Goal: Book appointment/travel/reservation

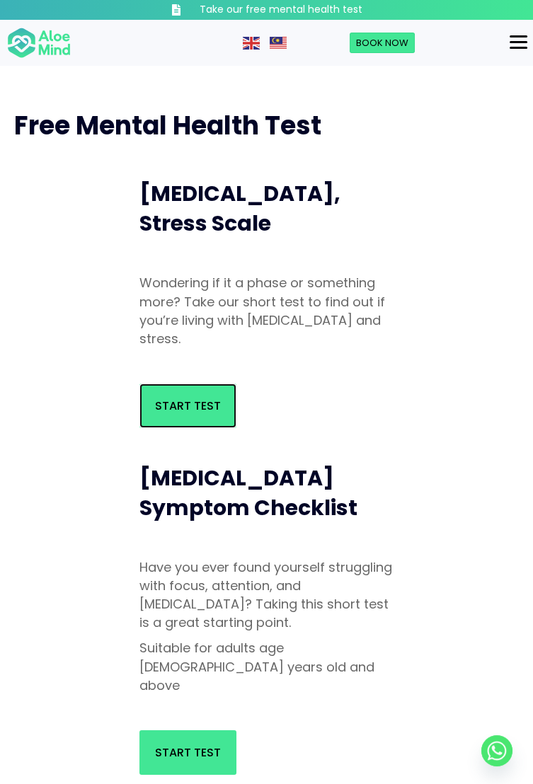
click at [148, 411] on link "Start Test" at bounding box center [187, 406] width 97 height 45
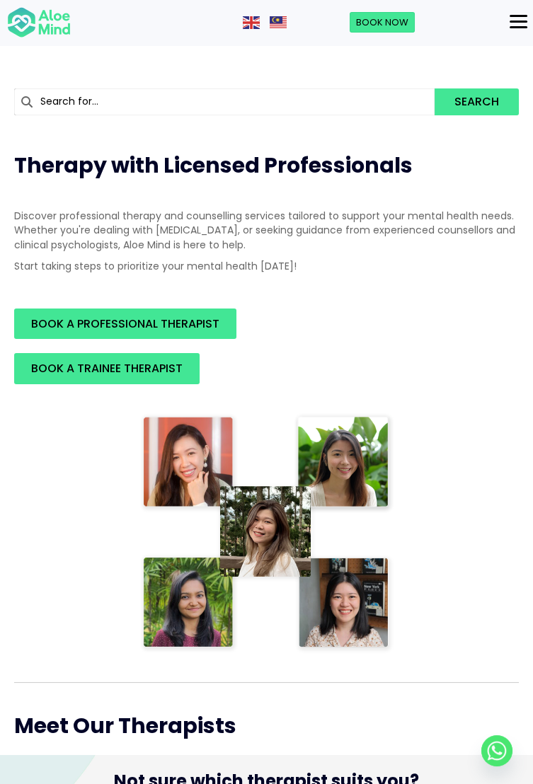
scroll to position [76, 0]
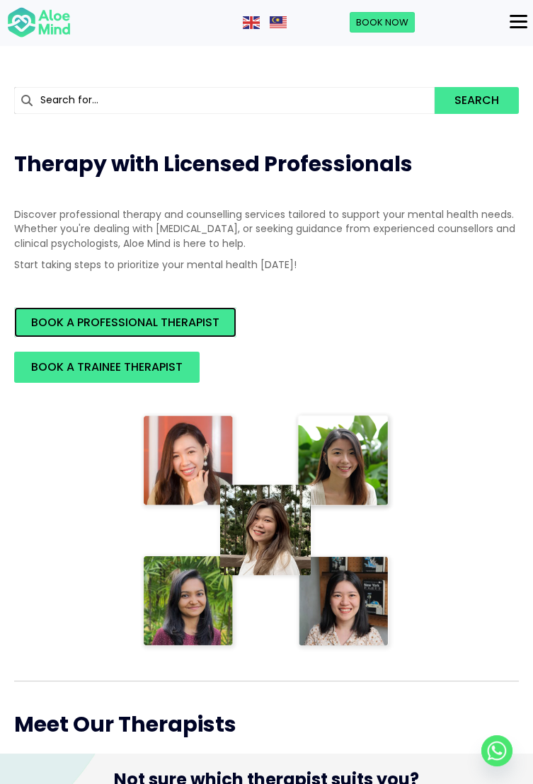
click at [68, 317] on span "BOOK A PROFESSIONAL THERAPIST" at bounding box center [125, 322] width 188 height 16
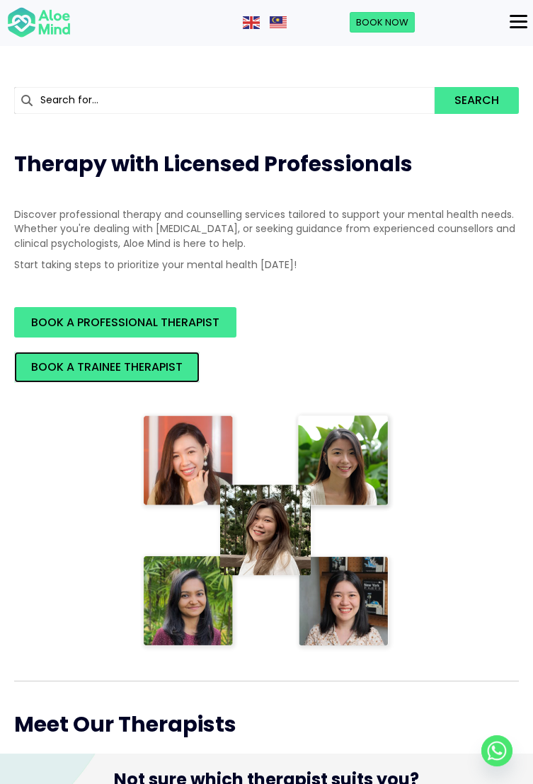
click at [28, 378] on link "BOOK A TRAINEE THERAPIST" at bounding box center [106, 367] width 185 height 30
